Goal: Check status: Check status

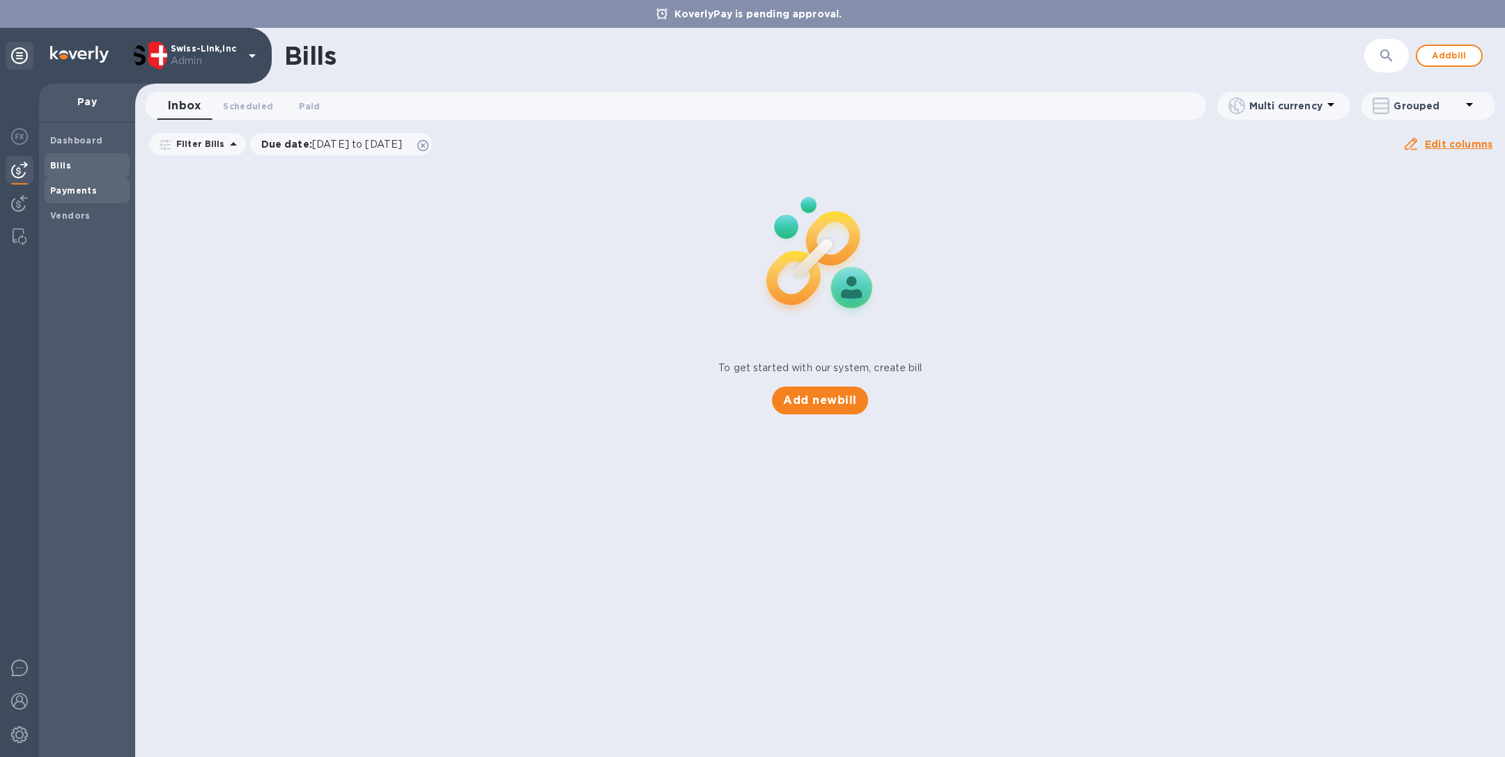
click at [73, 190] on b "Payments" at bounding box center [73, 190] width 47 height 10
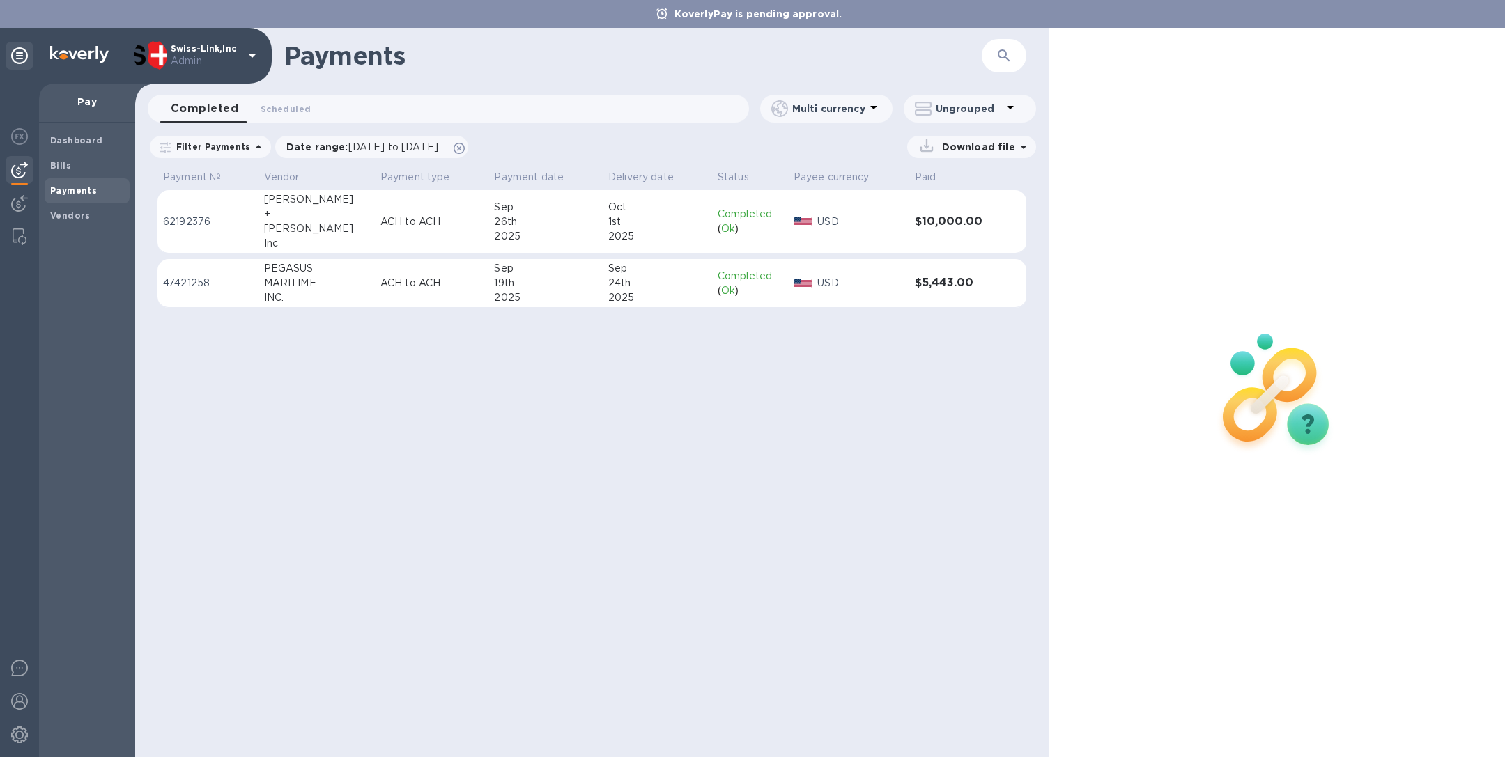
click at [333, 226] on div "[PERSON_NAME]" at bounding box center [316, 229] width 105 height 15
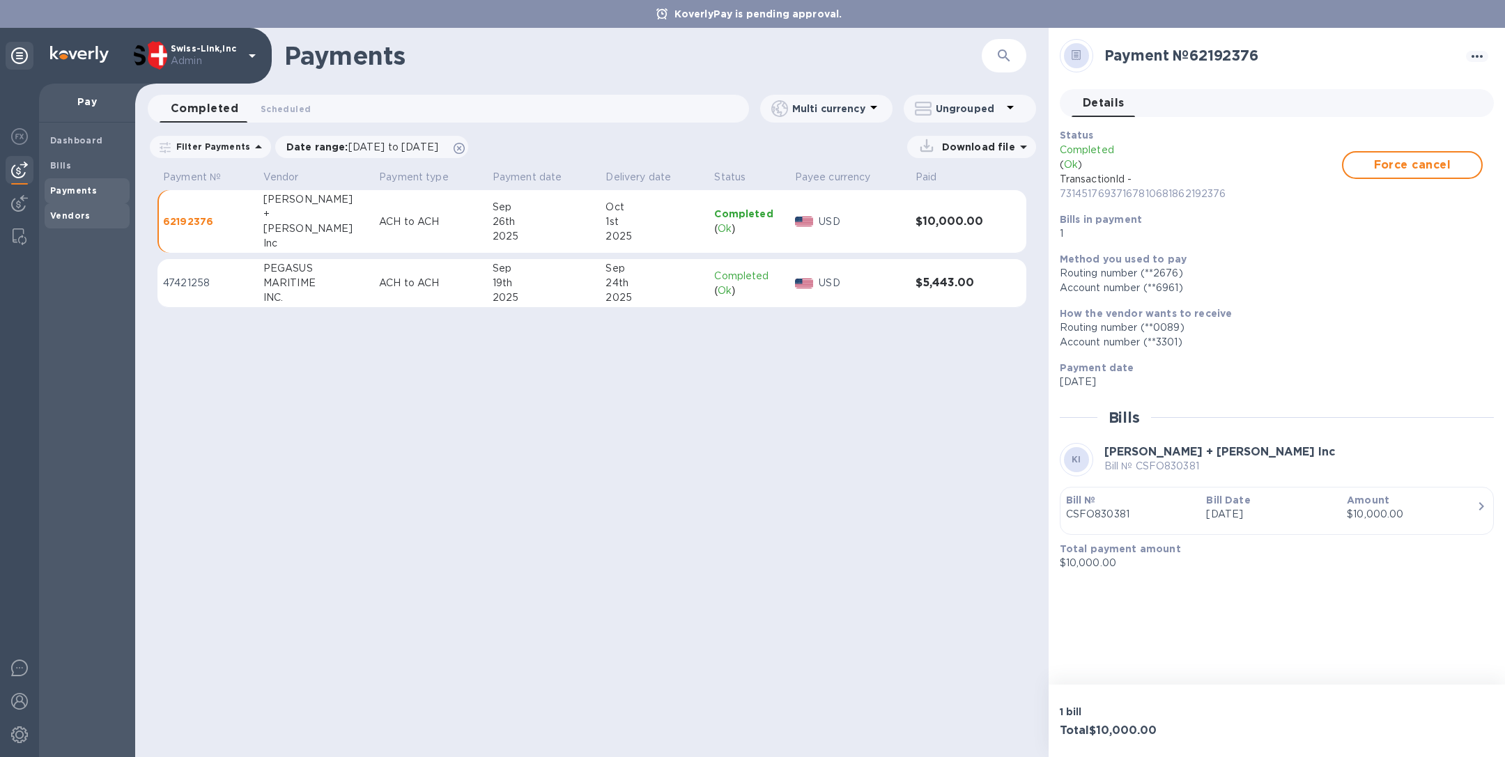
click at [94, 213] on span "Vendors" at bounding box center [87, 216] width 74 height 14
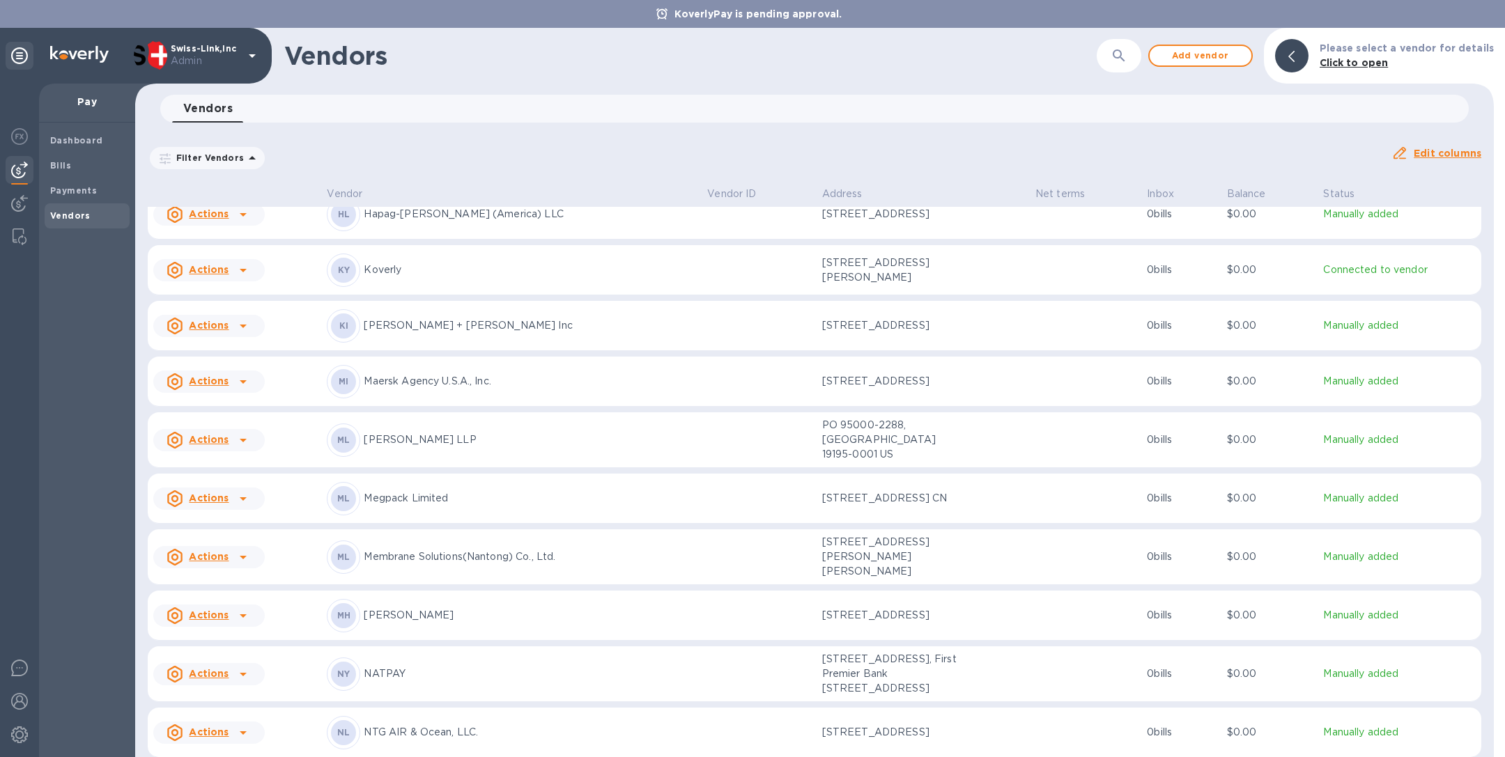
scroll to position [1483, 0]
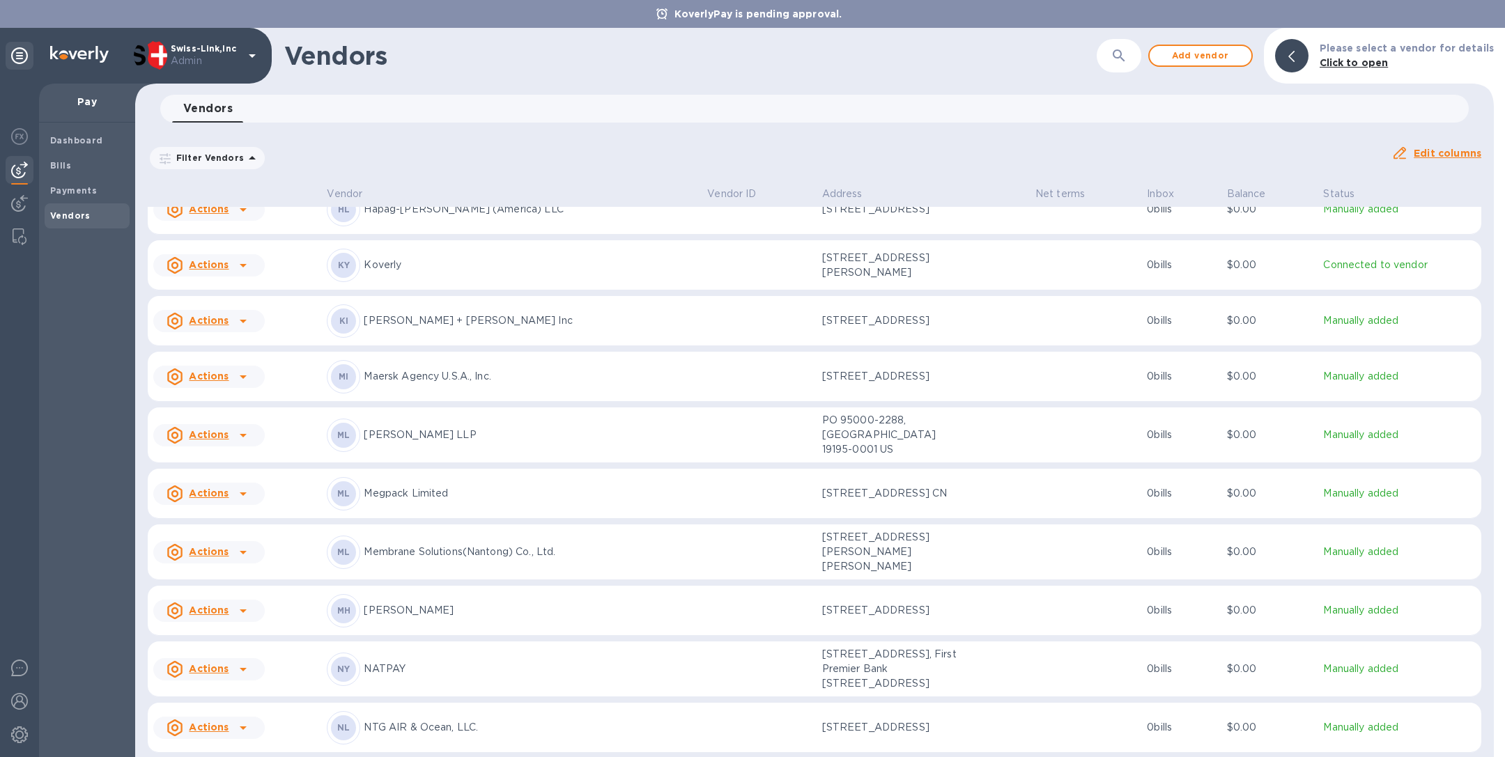
click at [473, 328] on p "[PERSON_NAME] + [PERSON_NAME] Inc" at bounding box center [530, 321] width 332 height 15
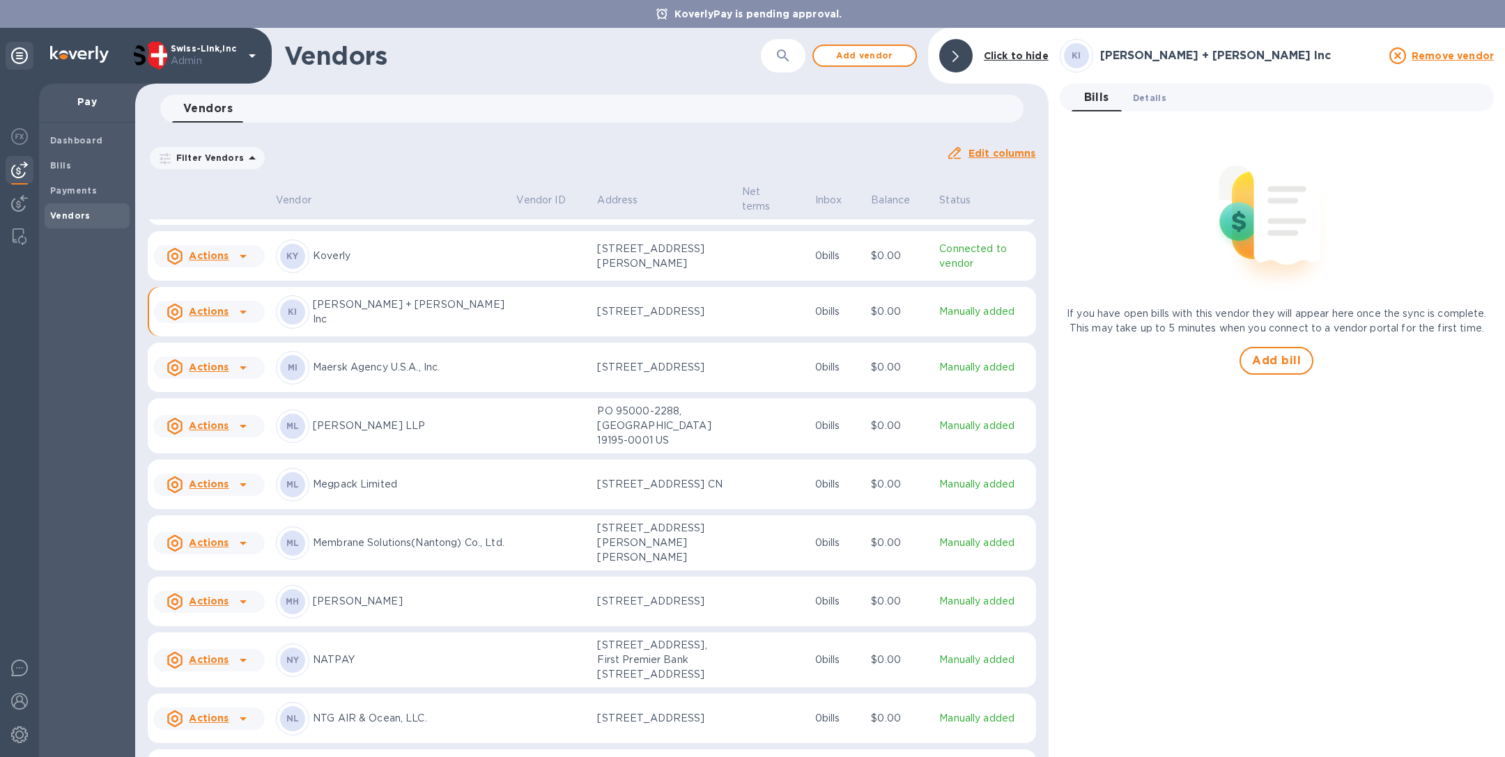
click at [1166, 100] on button "Details 0" at bounding box center [1150, 98] width 56 height 28
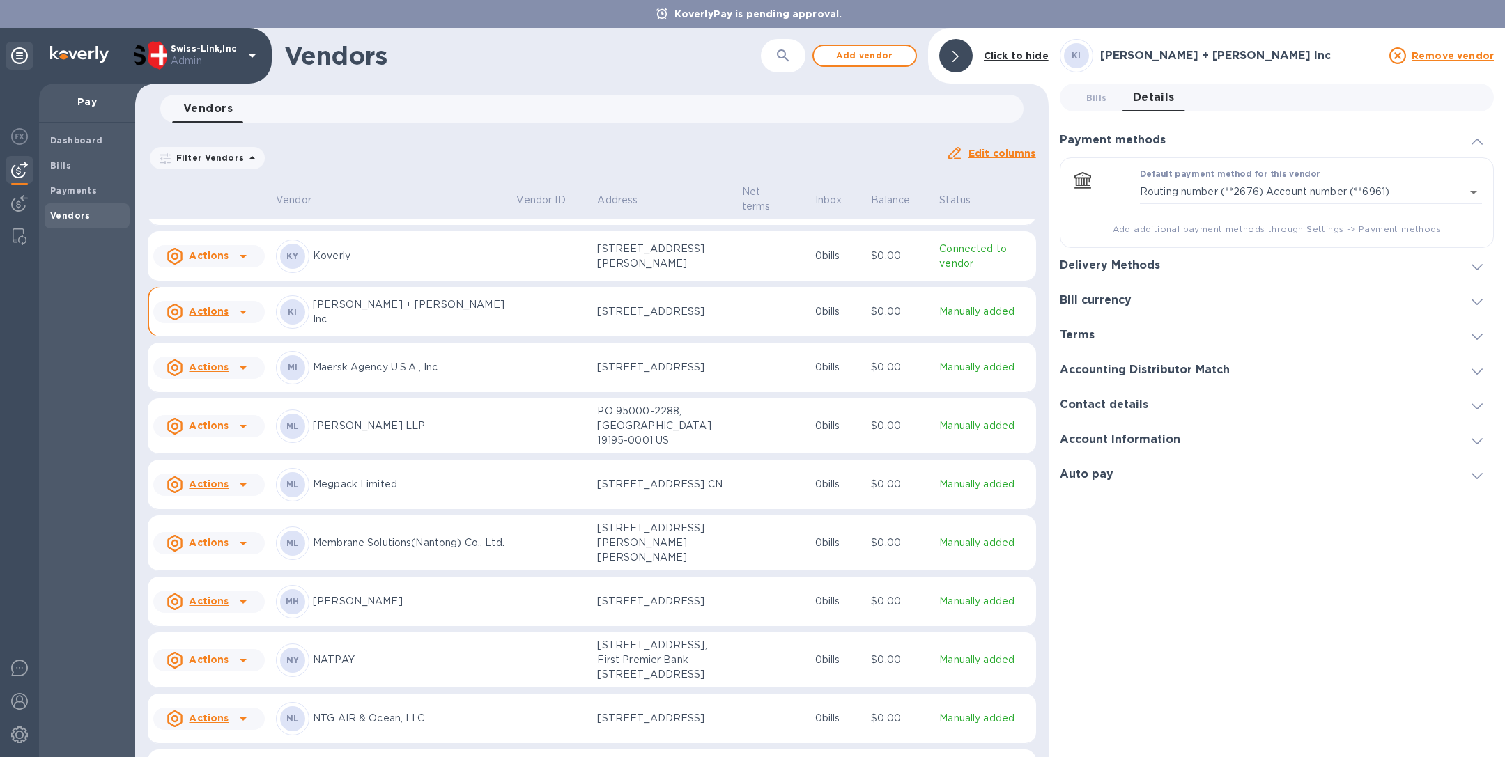
click at [1124, 263] on h3 "Delivery Methods" at bounding box center [1110, 265] width 100 height 13
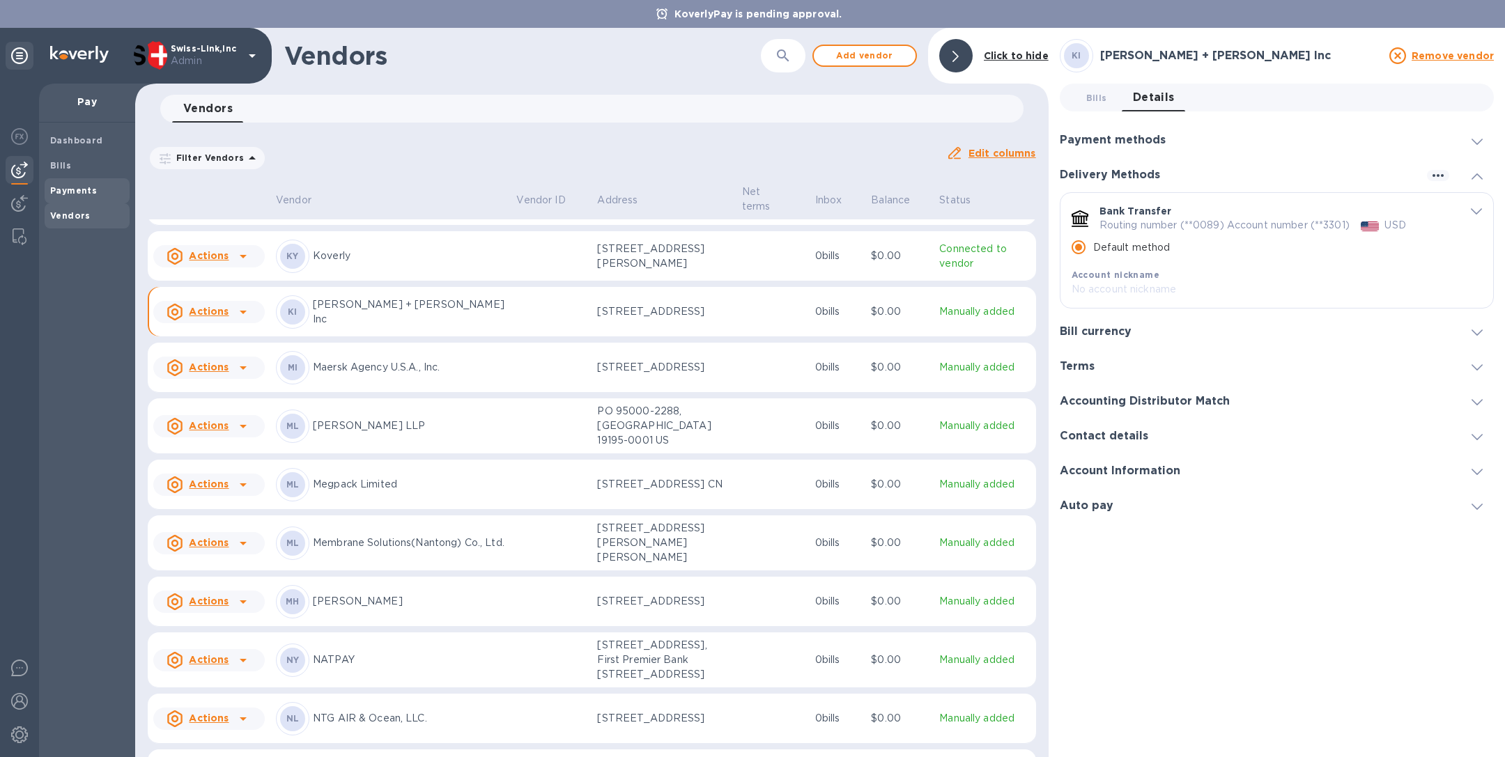
click at [91, 178] on div "Payments" at bounding box center [87, 190] width 85 height 25
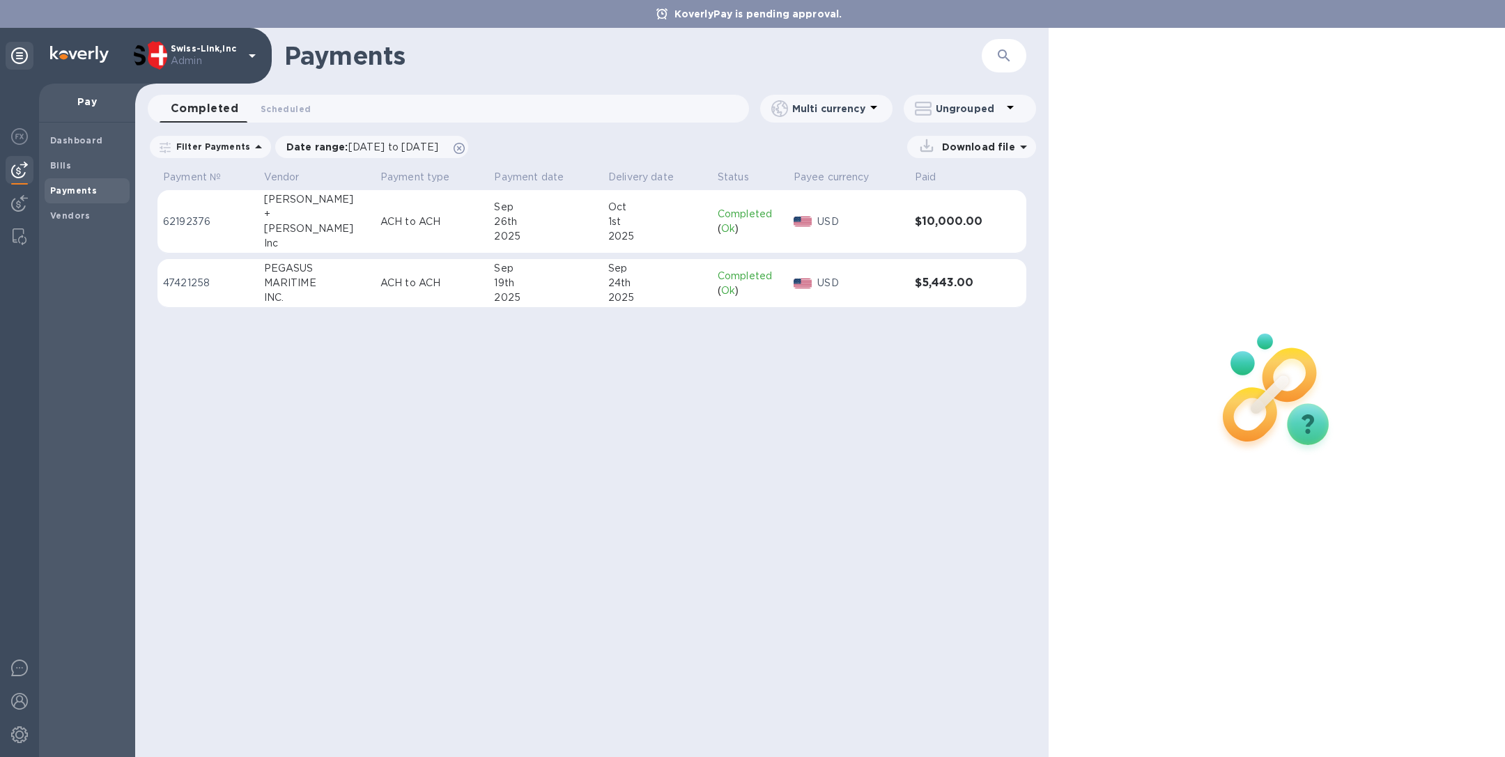
click at [394, 217] on p "ACH to ACH" at bounding box center [431, 222] width 103 height 15
